Goal: Communication & Community: Answer question/provide support

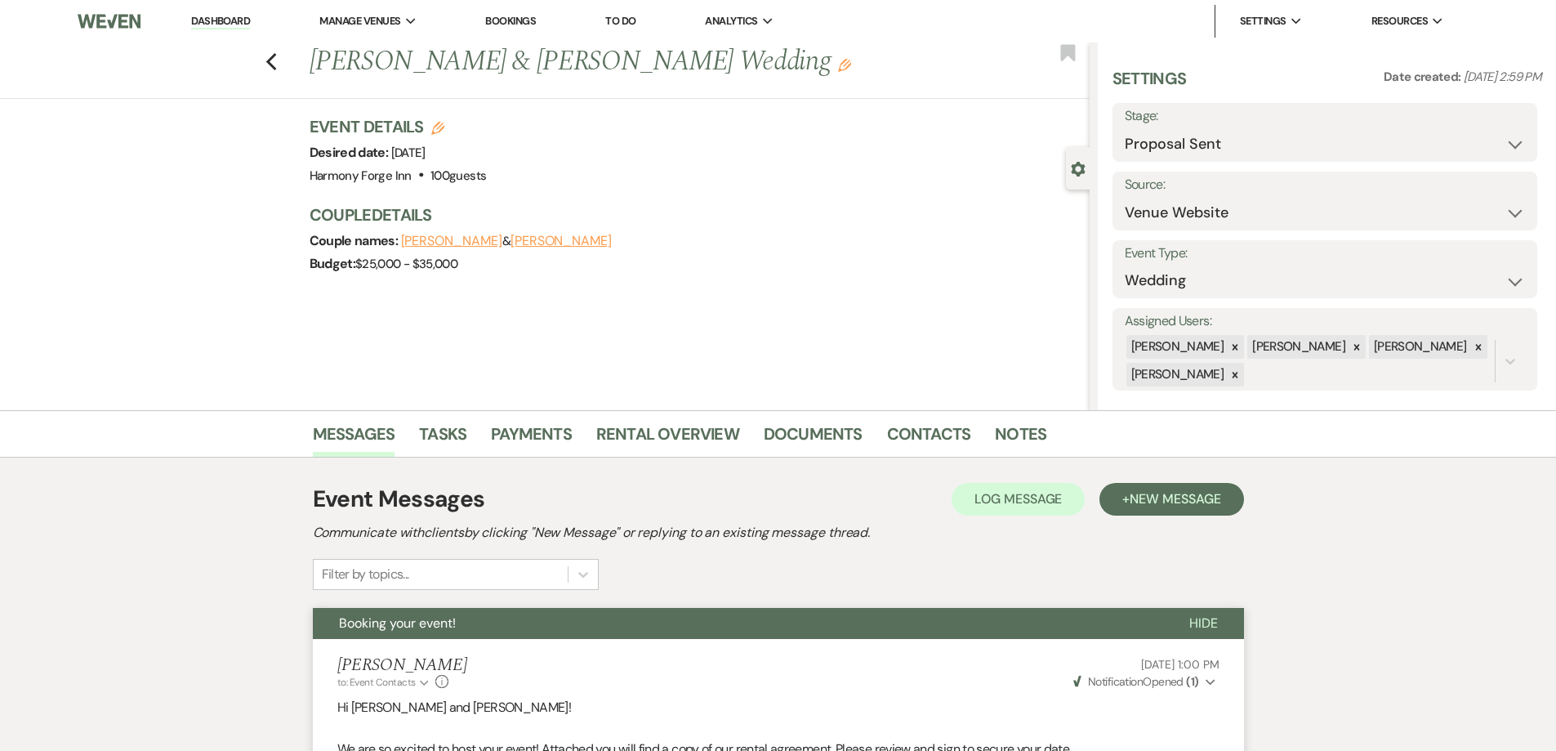
select select "6"
select select "5"
click at [230, 19] on link "Dashboard" at bounding box center [220, 22] width 59 height 16
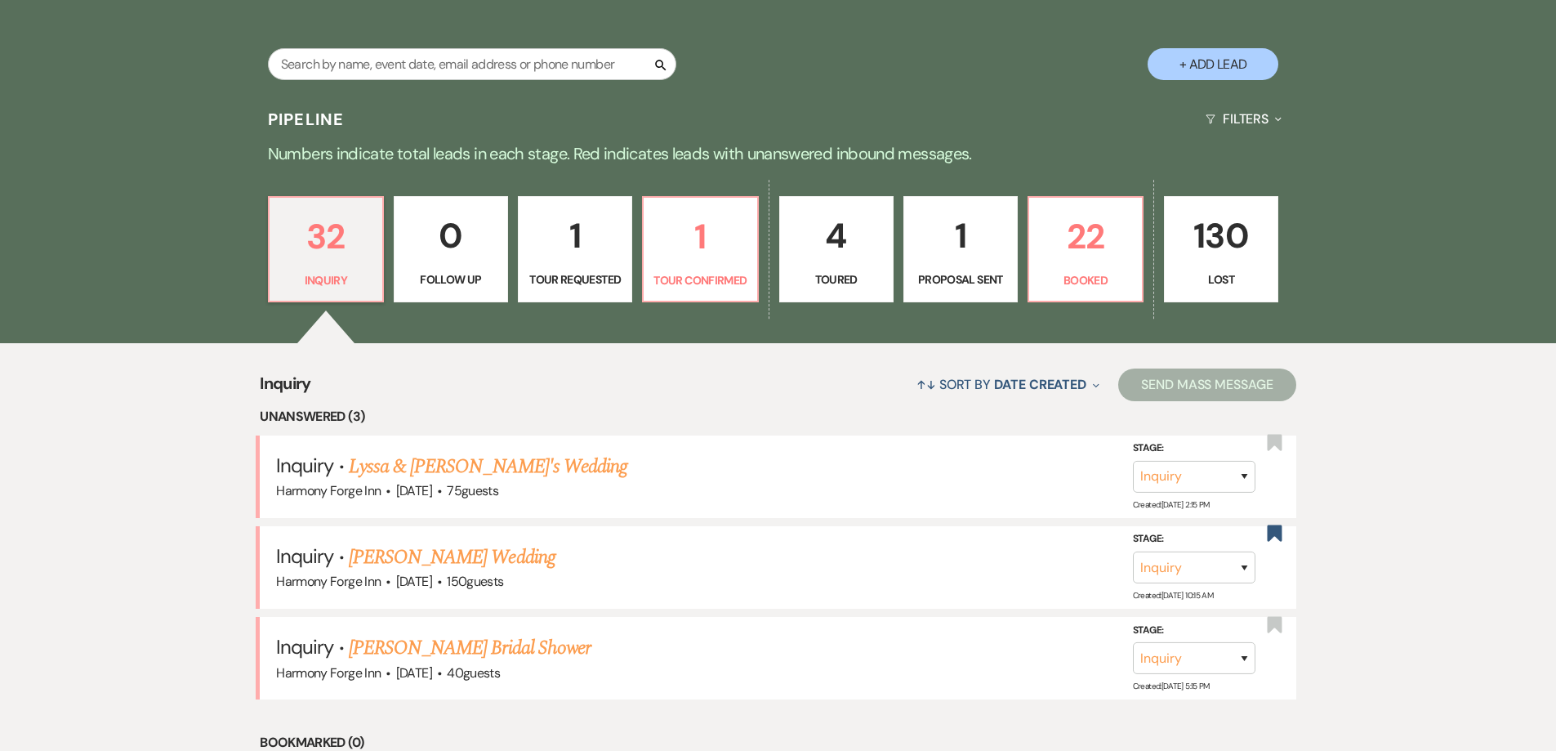
scroll to position [327, 0]
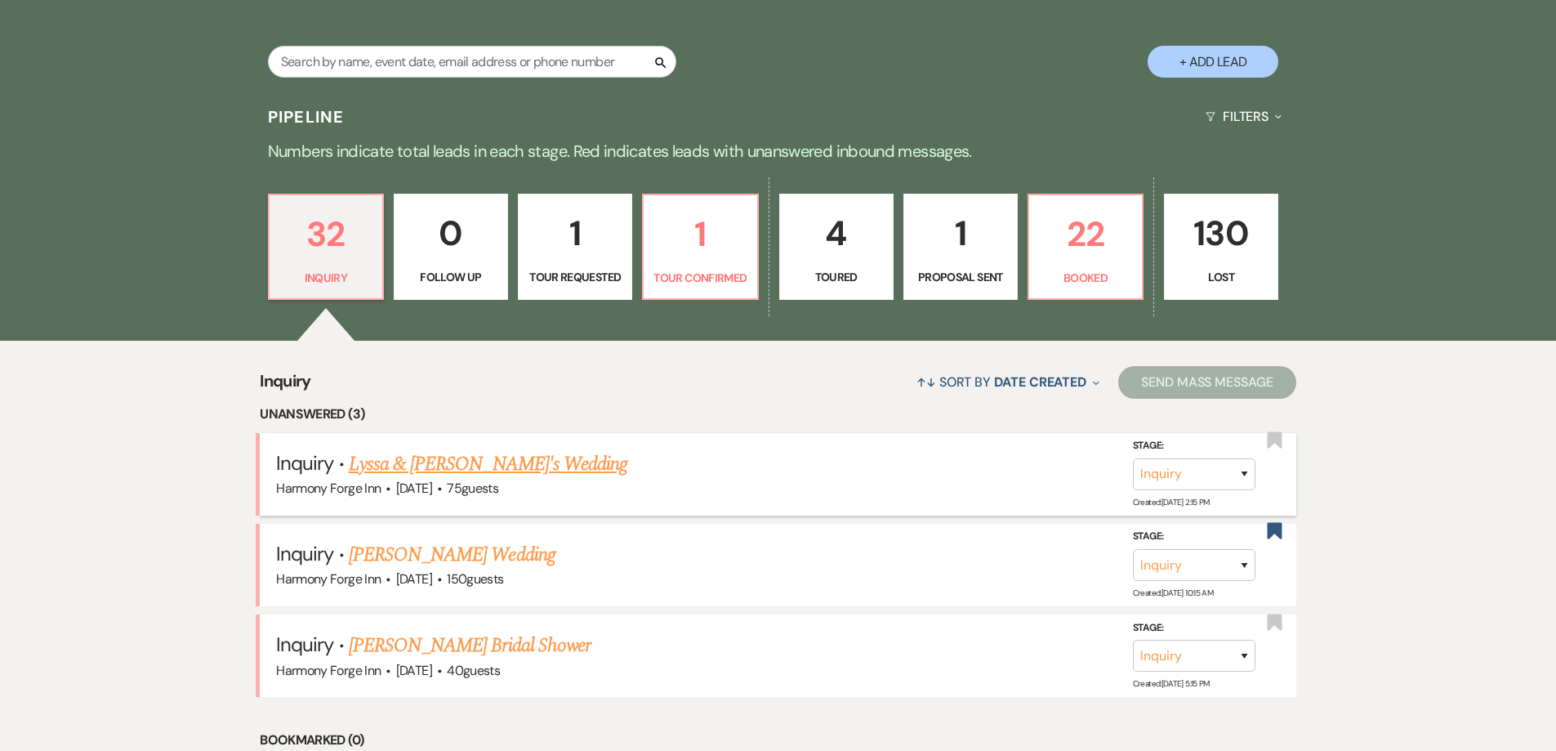
click at [414, 463] on link "Lyssa & [PERSON_NAME]'s Wedding" at bounding box center [488, 463] width 279 height 29
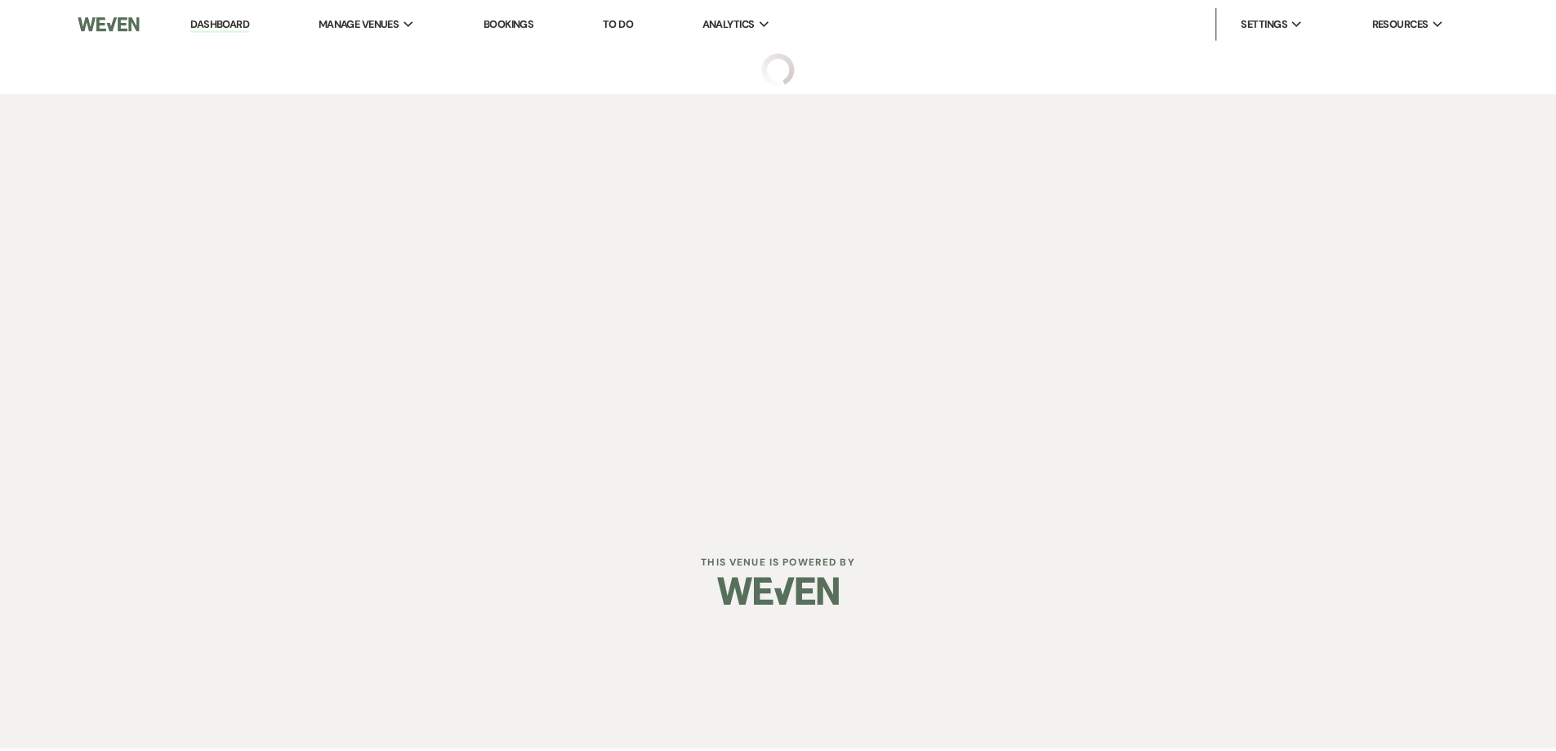
select select "5"
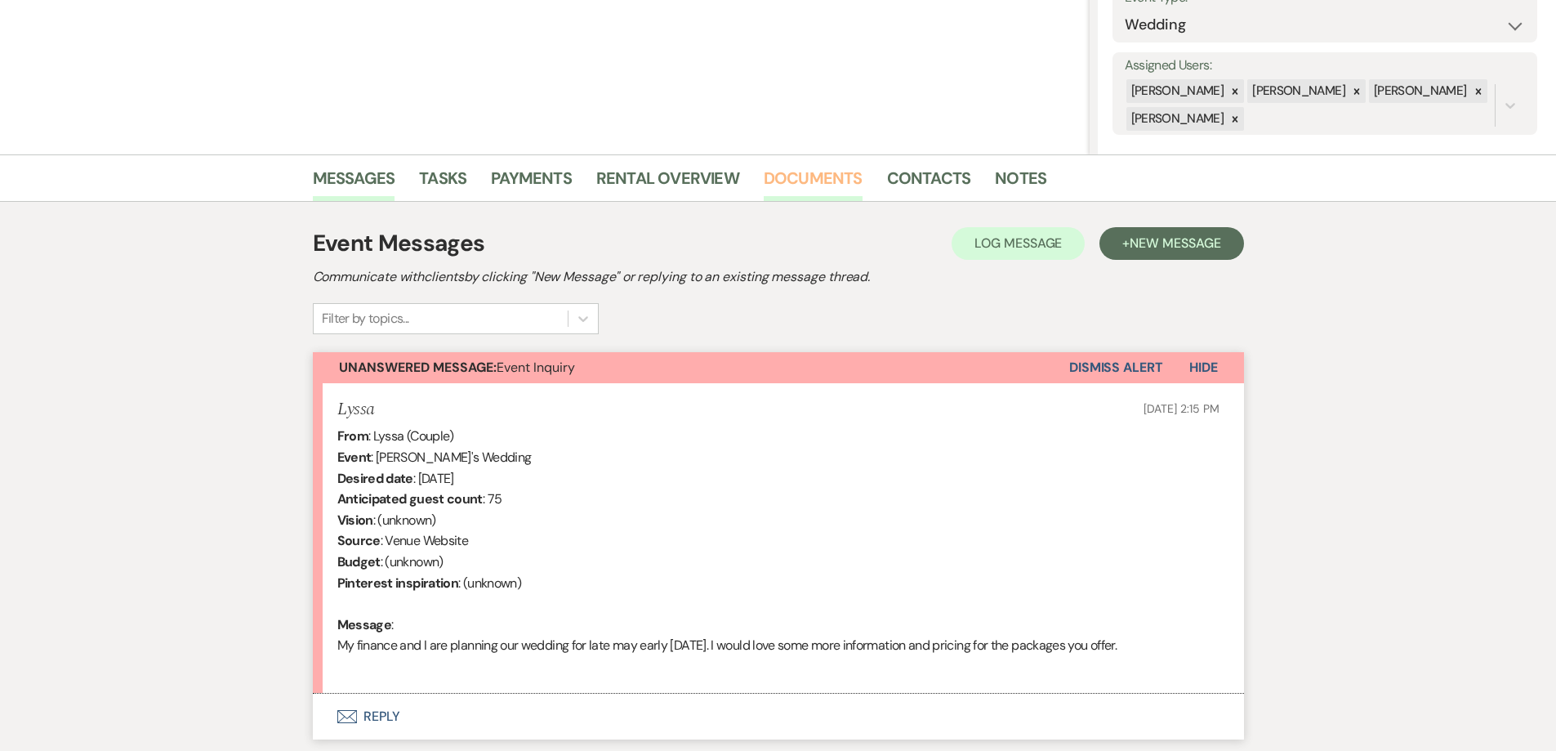
scroll to position [374, 0]
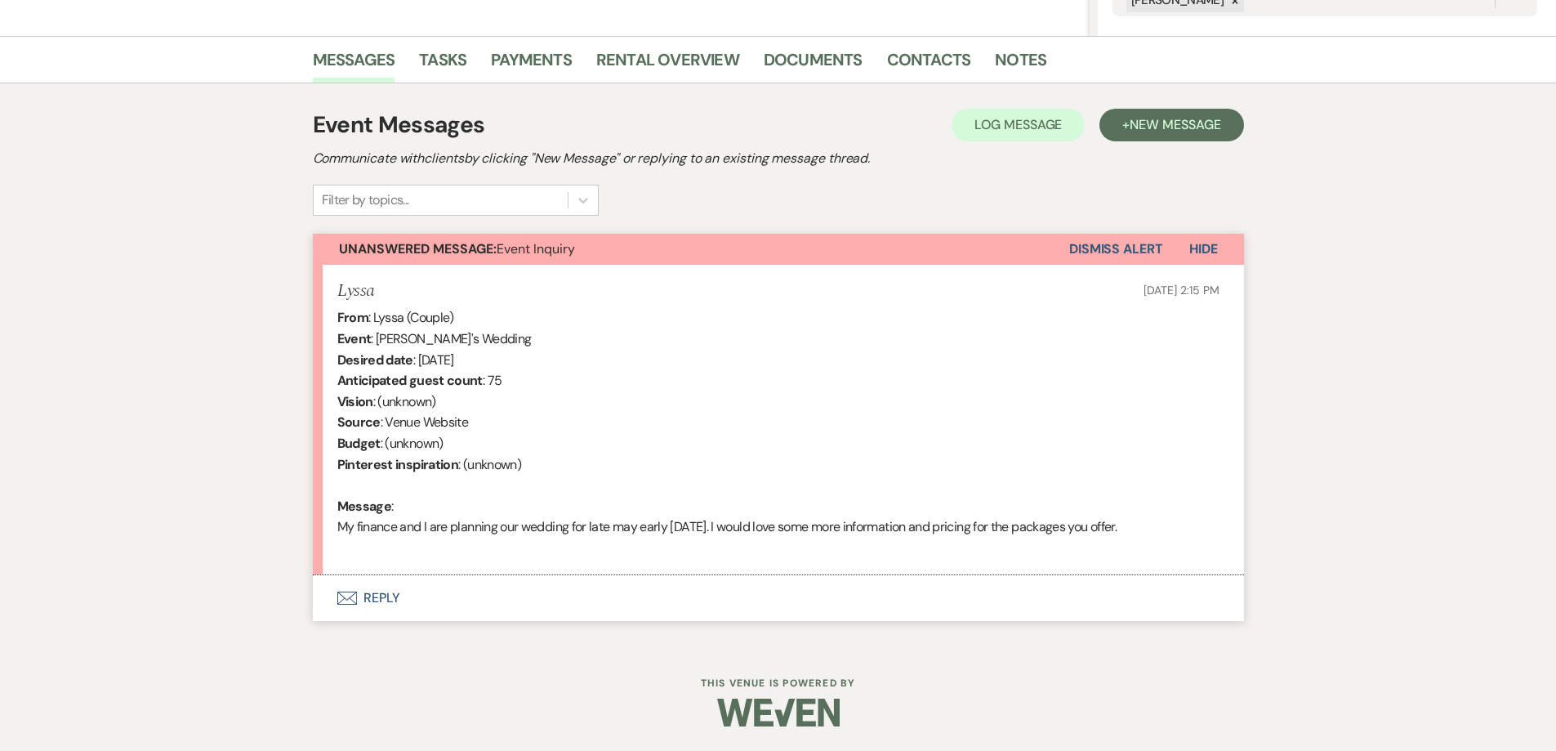
click at [373, 591] on button "Envelope Reply" at bounding box center [778, 598] width 931 height 46
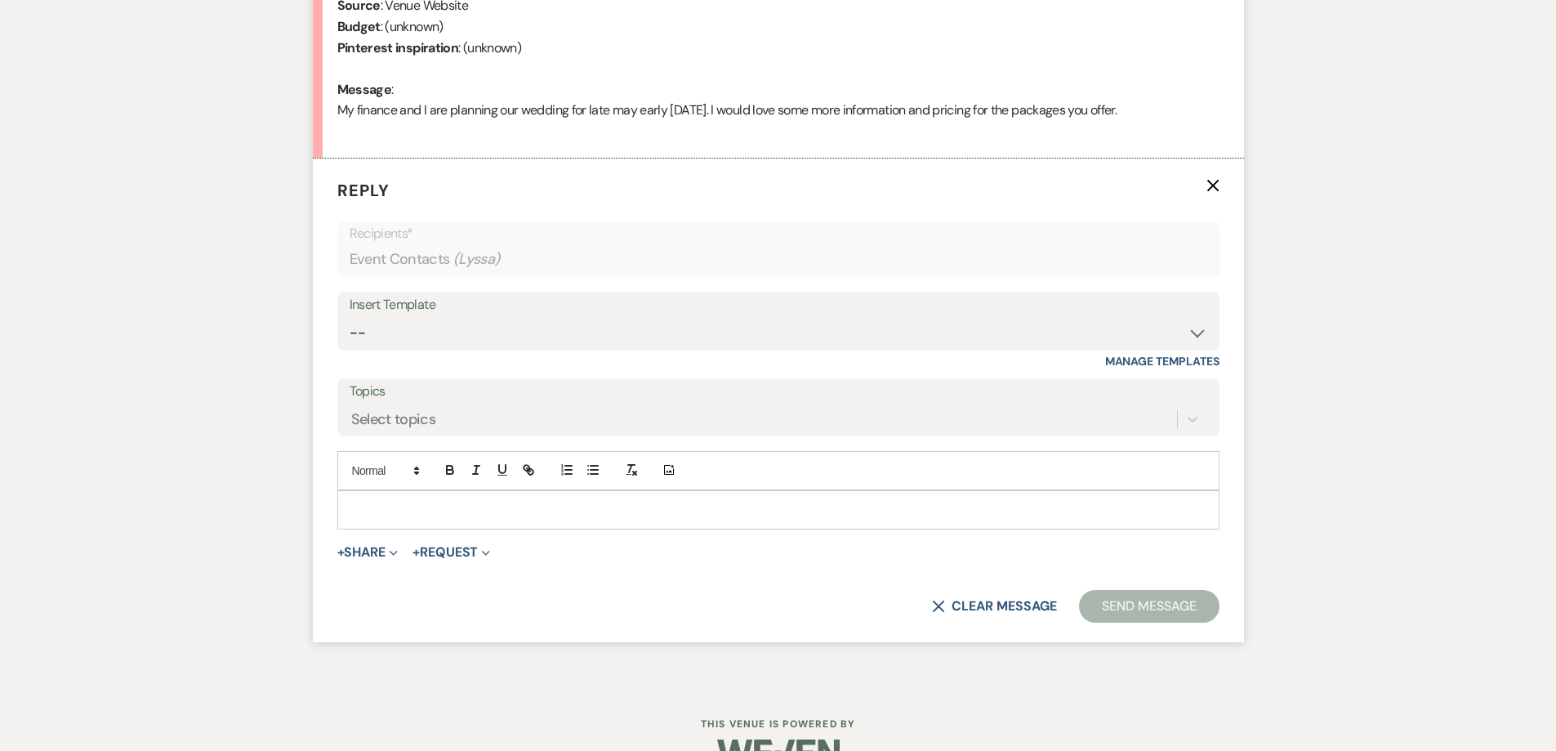
scroll to position [816, 0]
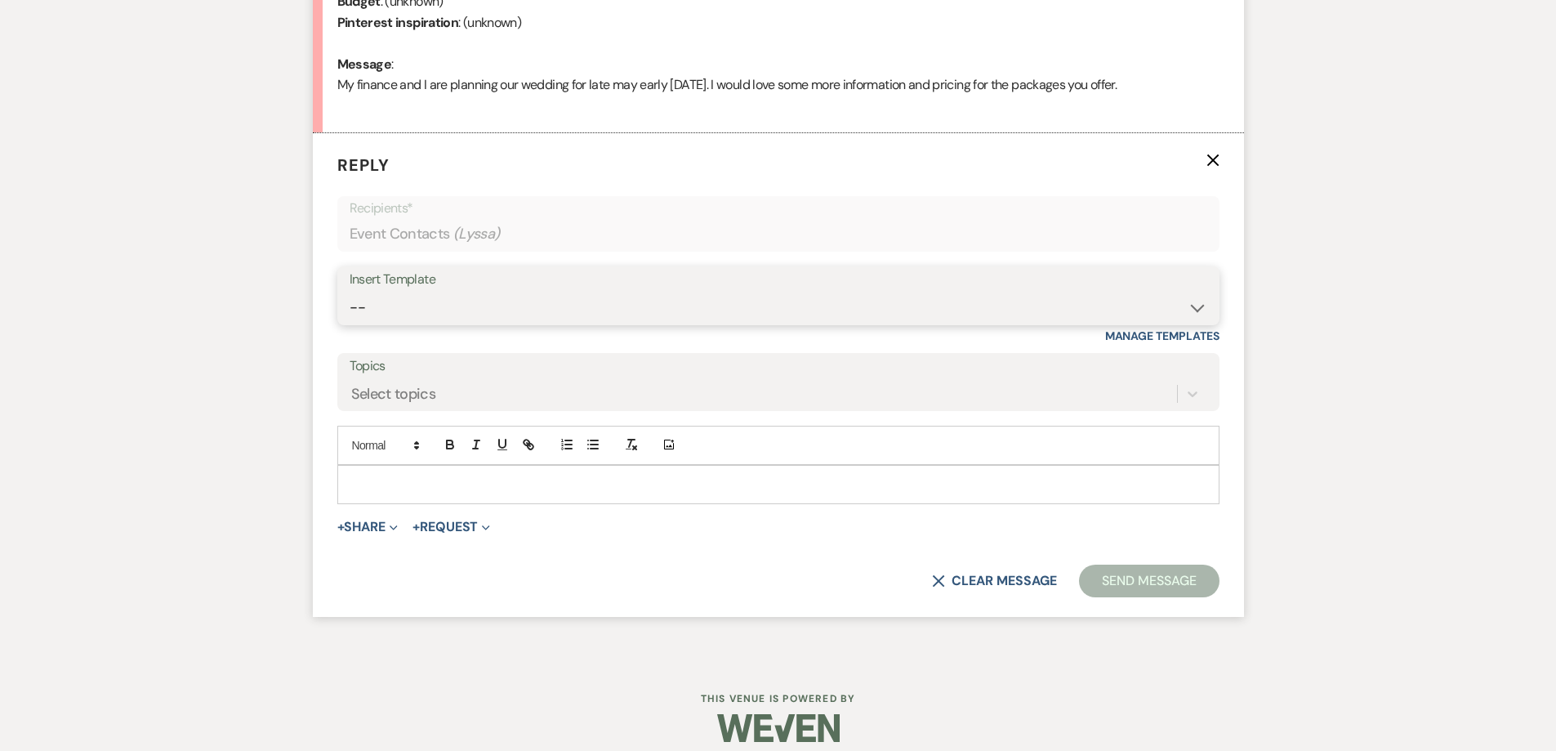
click at [405, 308] on select "-- Weven Planning Portal Introduction (Booked Events) Initial Inquiry Response …" at bounding box center [779, 308] width 858 height 32
select select "5003"
click at [350, 292] on select "-- Weven Planning Portal Introduction (Booked Events) Initial Inquiry Response …" at bounding box center [779, 308] width 858 height 32
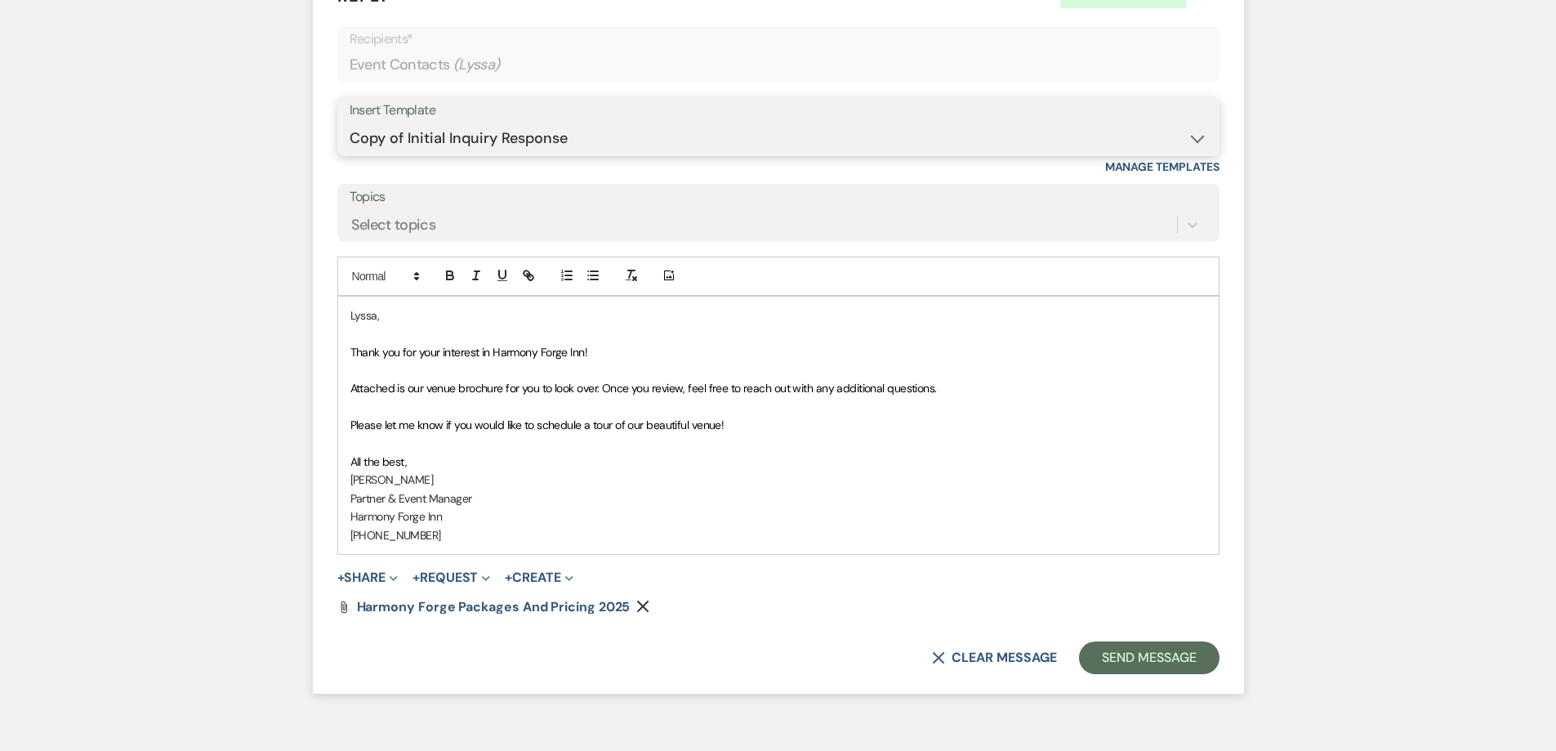
scroll to position [1077, 0]
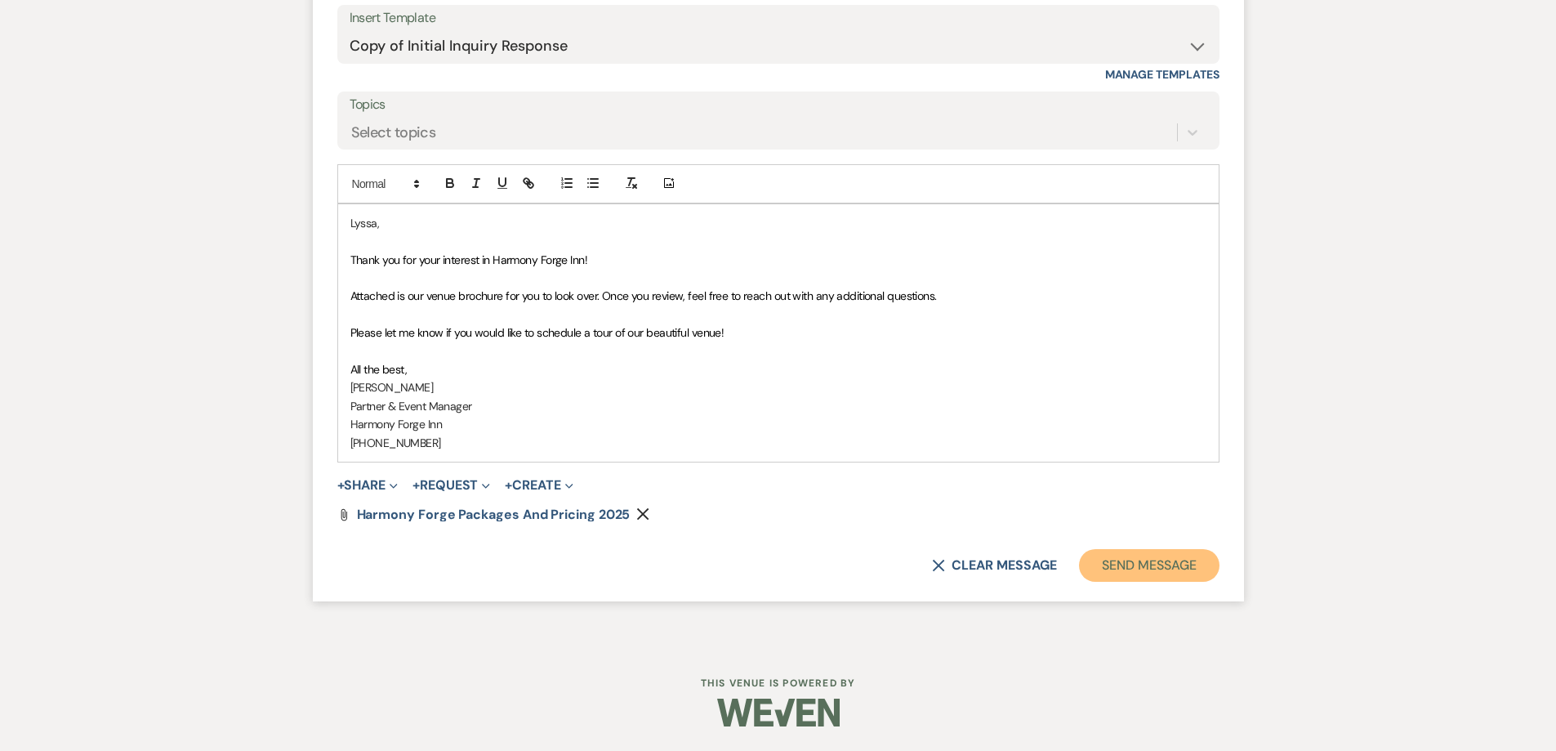
click at [1166, 564] on button "Send Message" at bounding box center [1149, 565] width 140 height 33
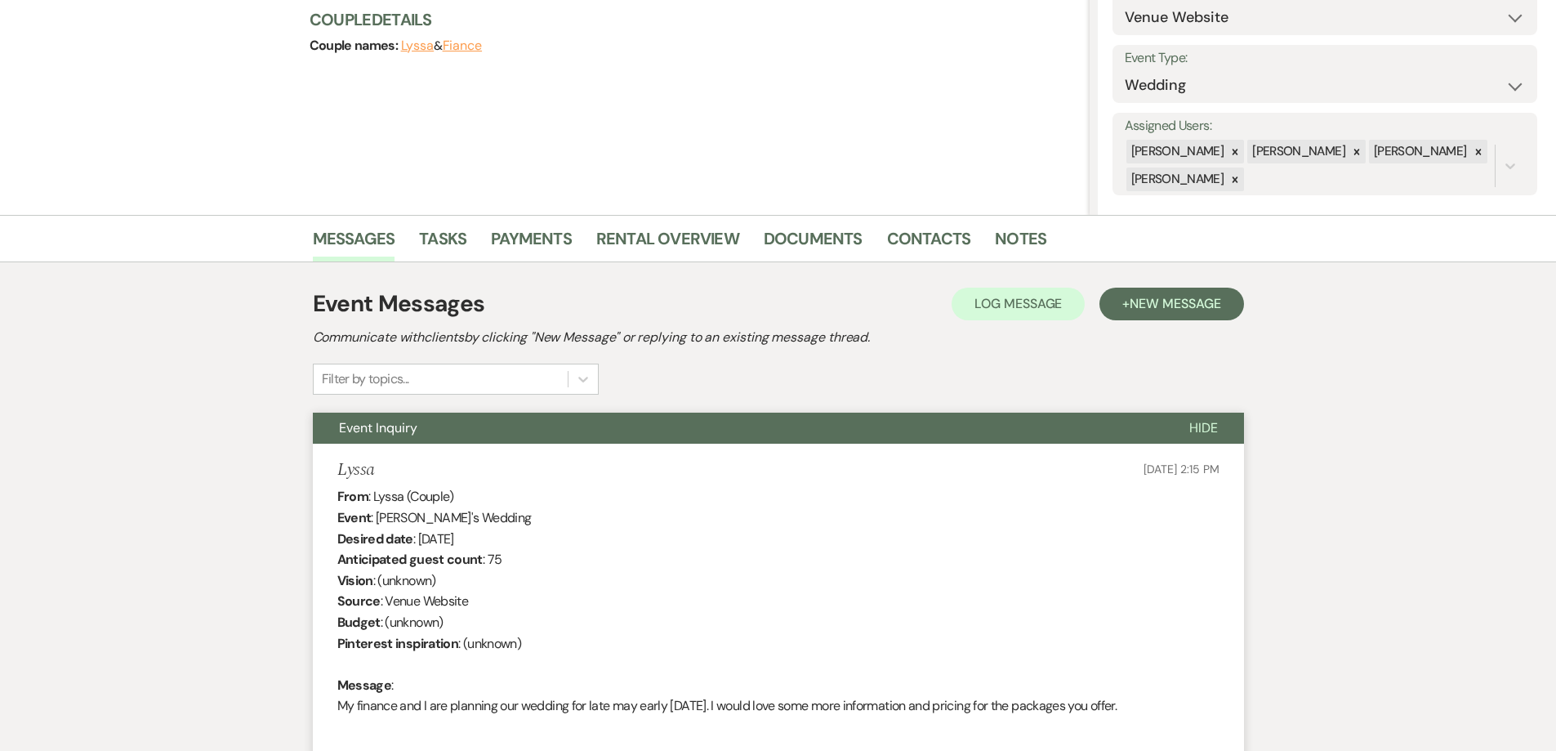
scroll to position [0, 0]
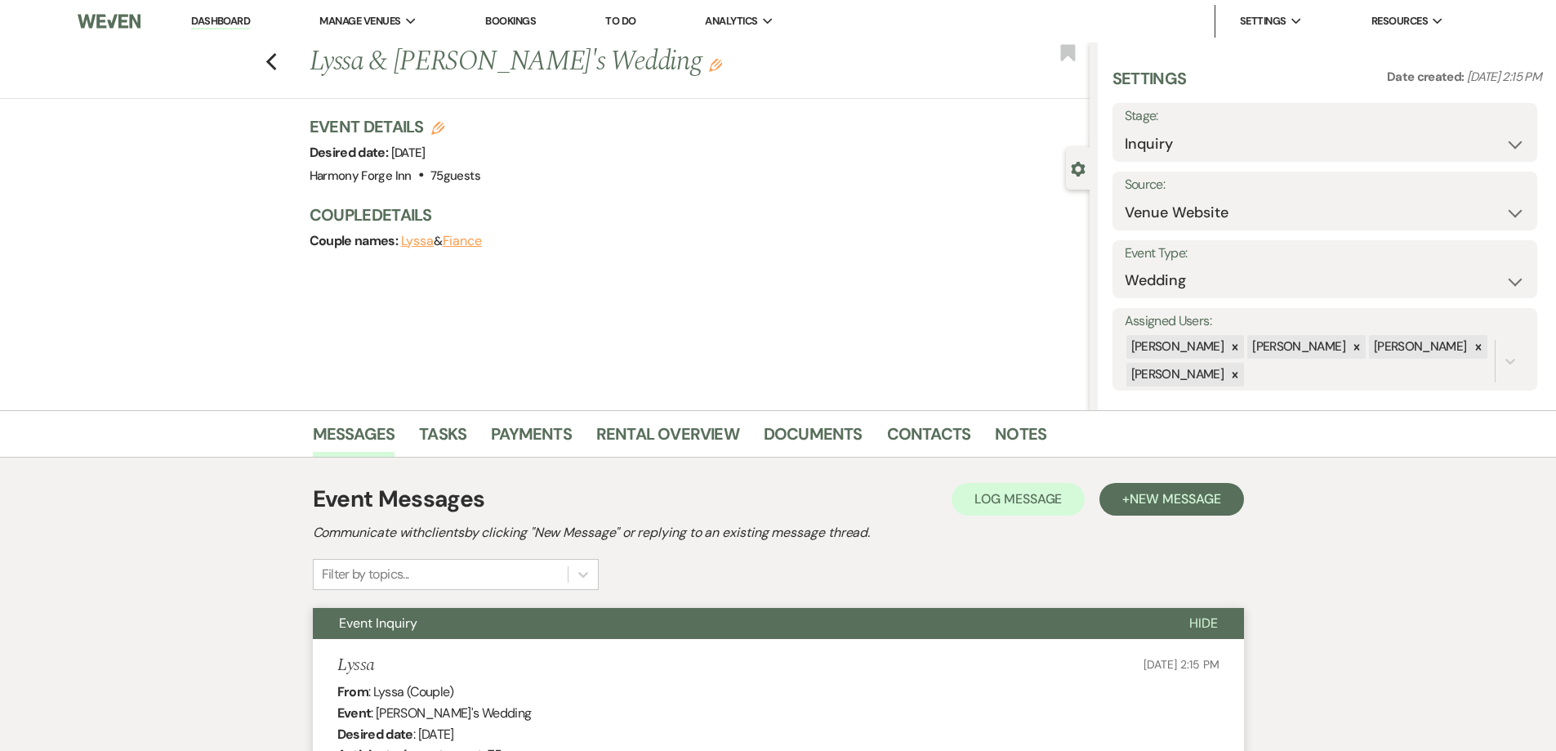
click at [217, 20] on link "Dashboard" at bounding box center [220, 22] width 59 height 16
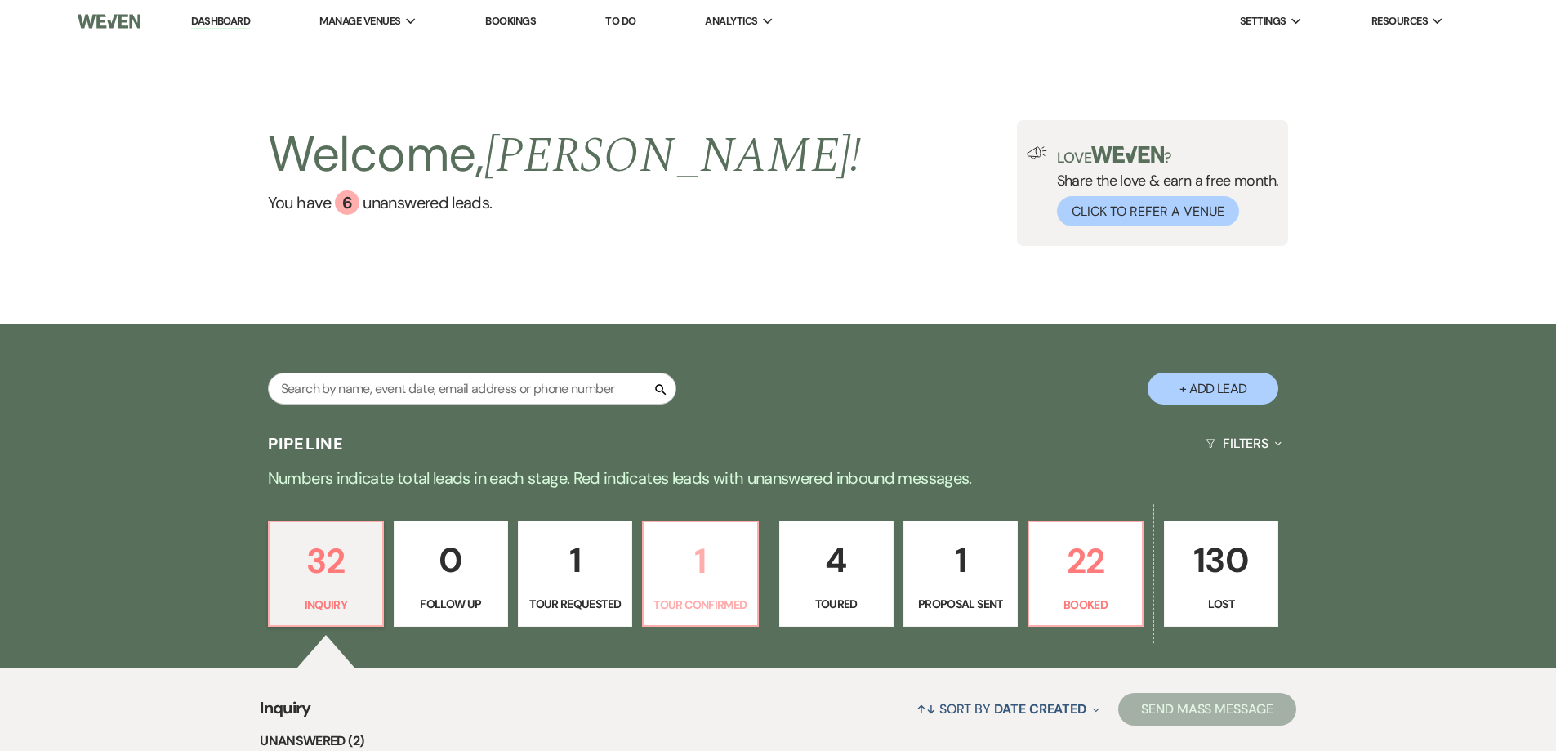
click at [662, 597] on p "Tour Confirmed" at bounding box center [699, 604] width 93 height 18
select select "4"
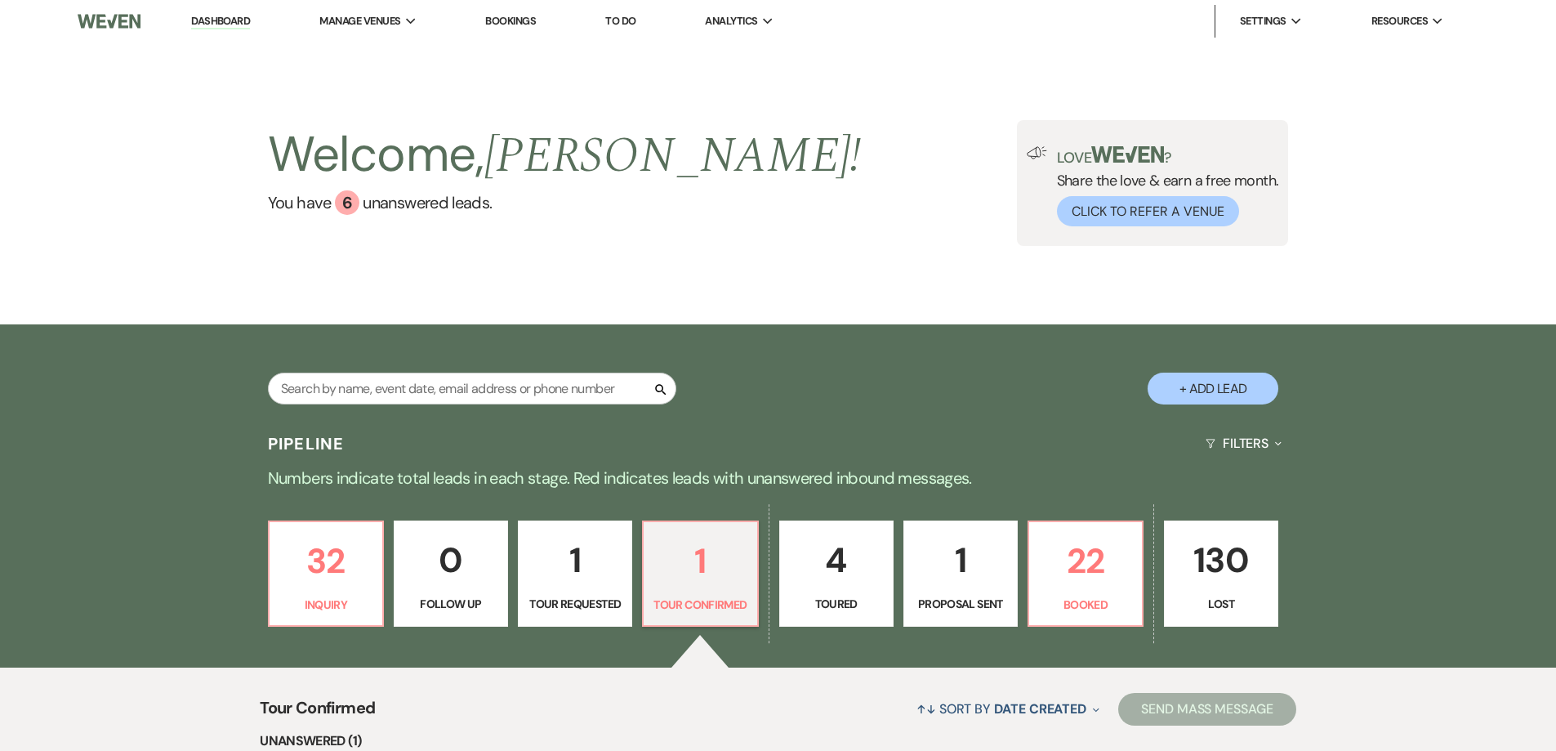
scroll to position [323, 0]
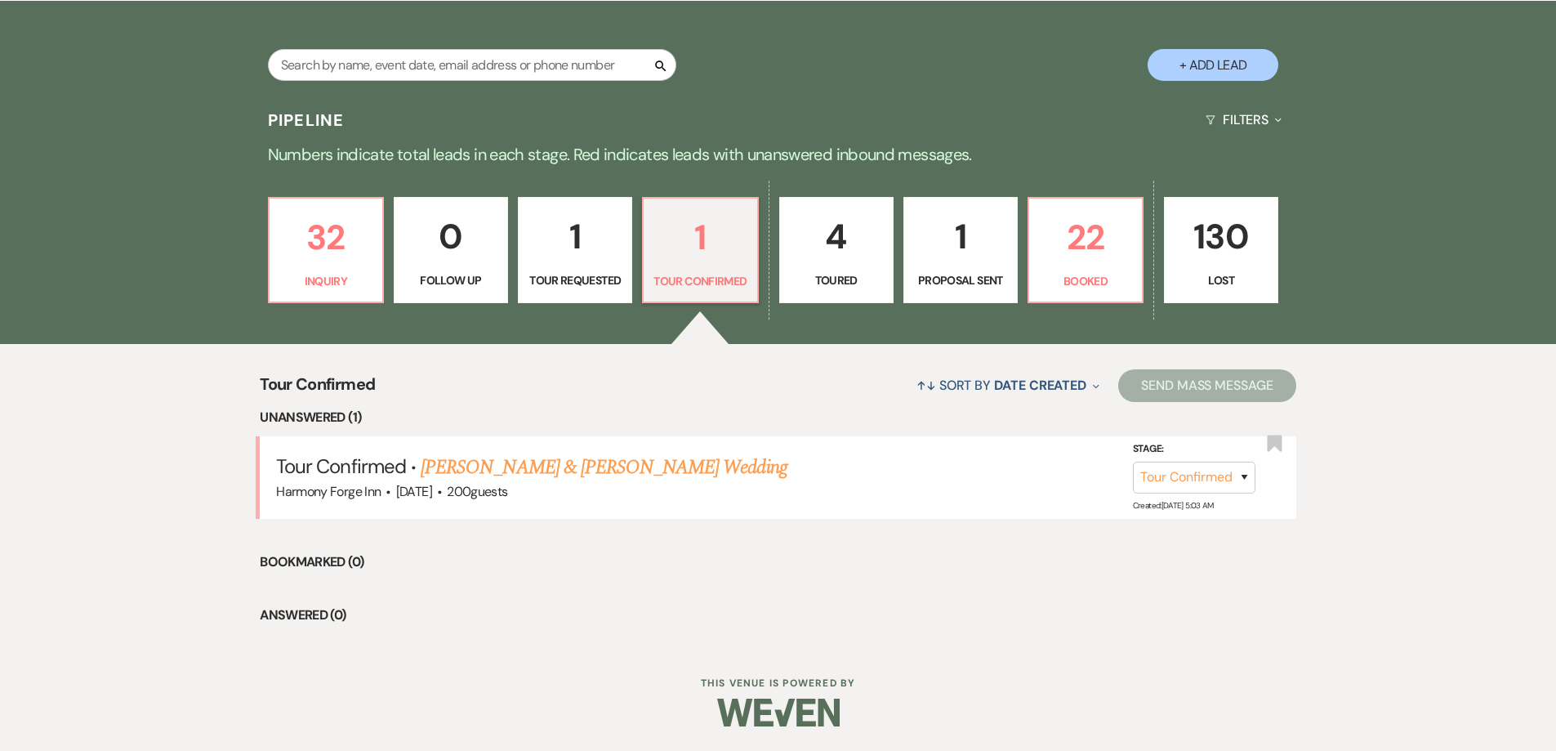
click at [923, 239] on p "1" at bounding box center [960, 236] width 93 height 55
select select "6"
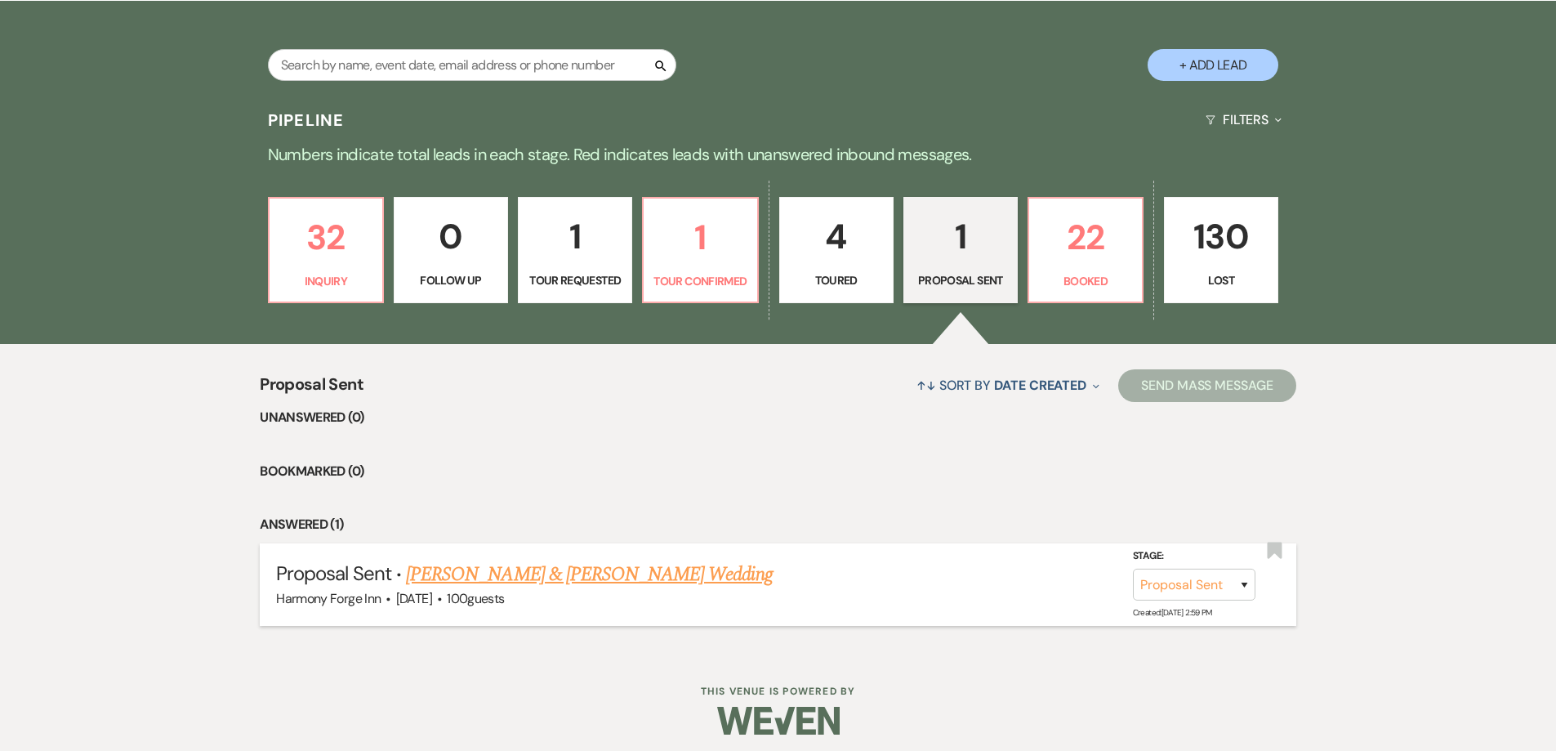
click at [531, 578] on link "[PERSON_NAME] & [PERSON_NAME] Wedding" at bounding box center [589, 574] width 366 height 29
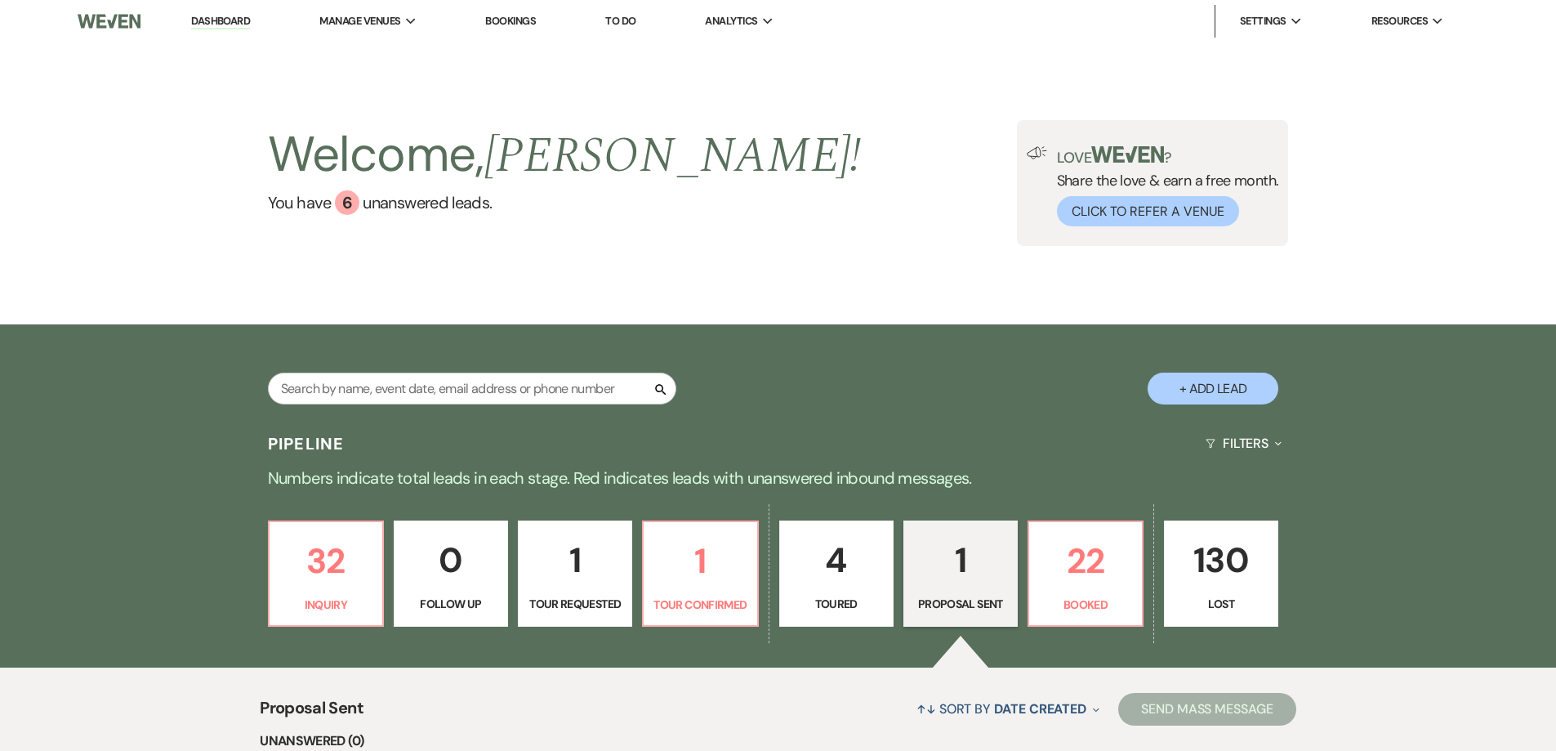
select select "6"
select select "5"
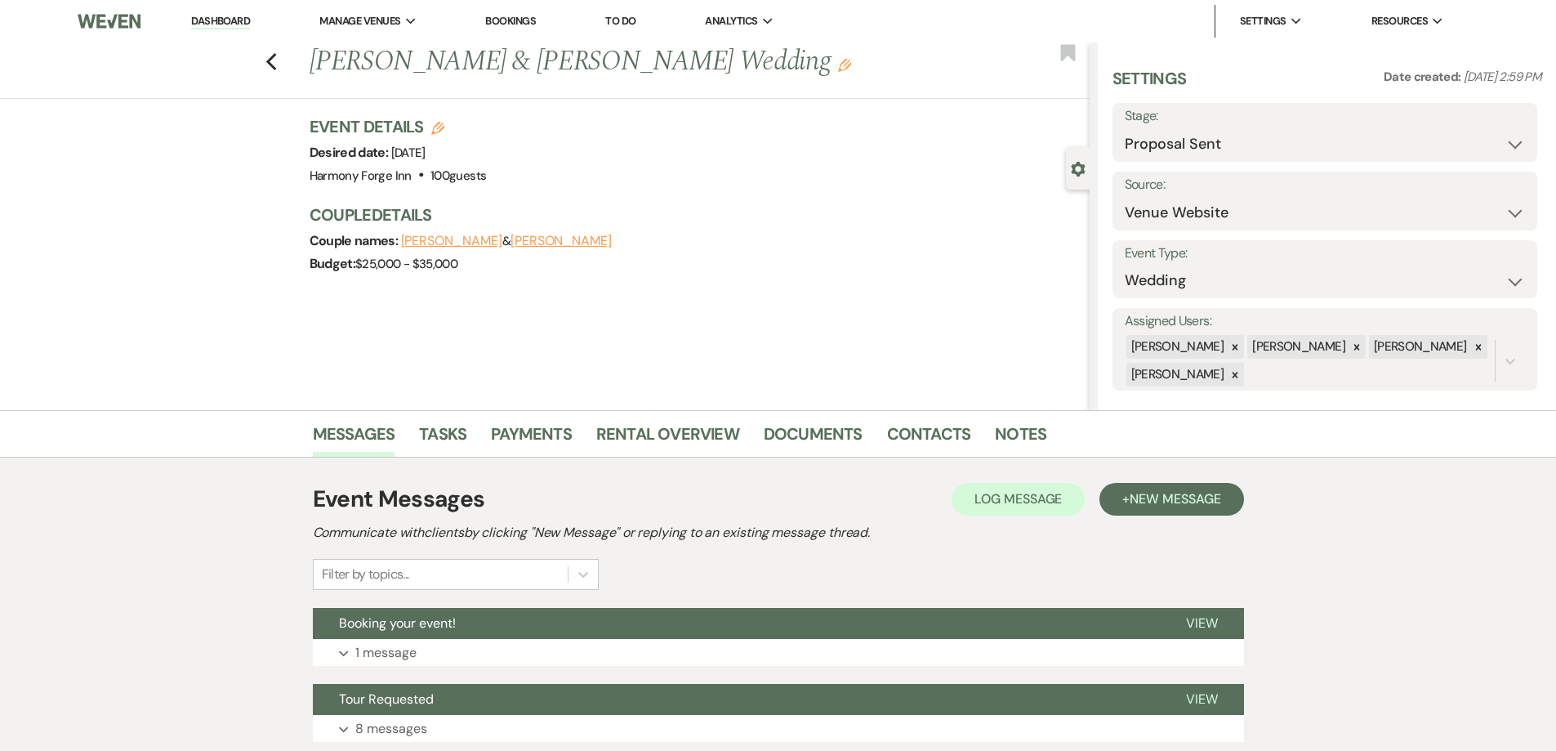
scroll to position [121, 0]
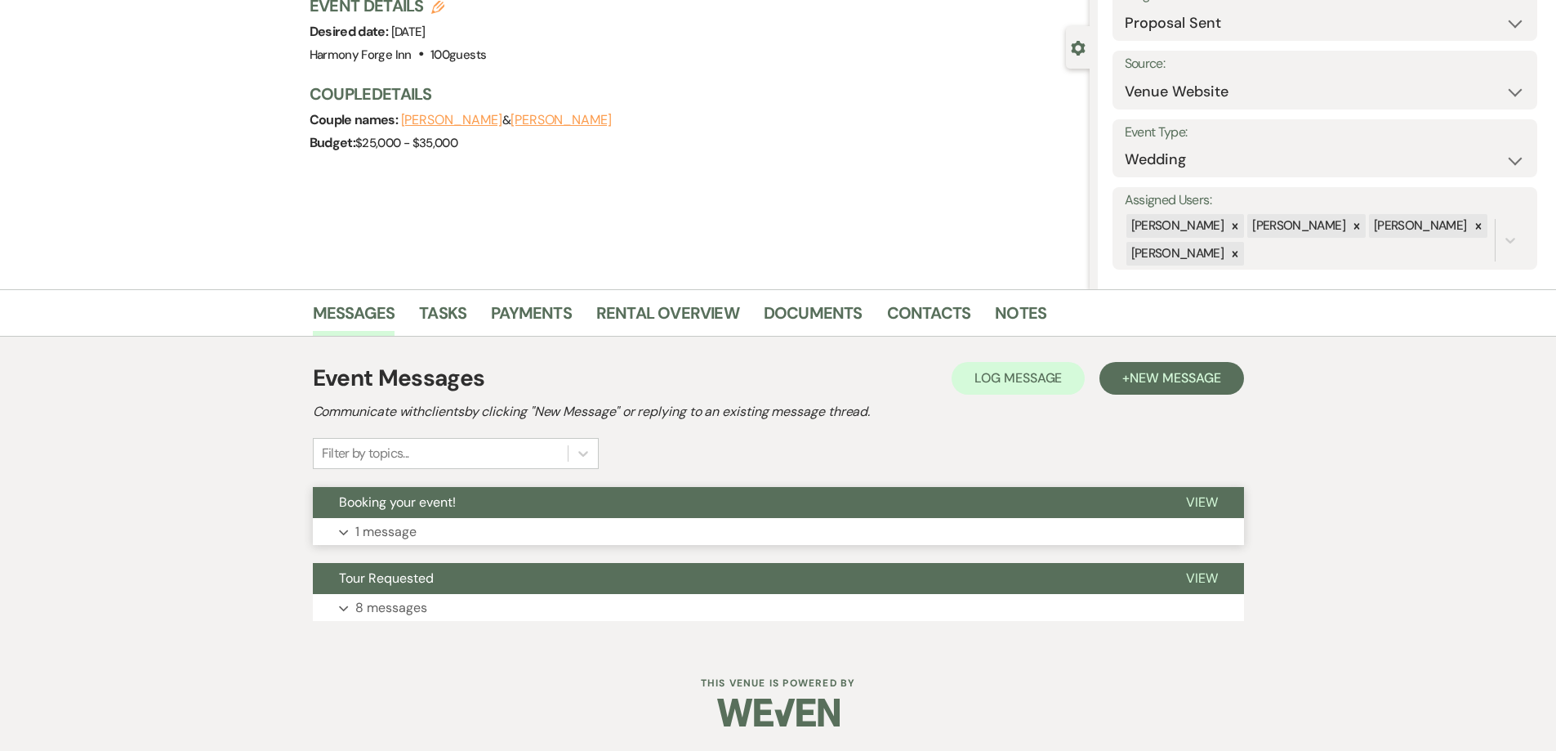
click at [390, 533] on p "1 message" at bounding box center [385, 531] width 61 height 21
